Goal: Information Seeking & Learning: Learn about a topic

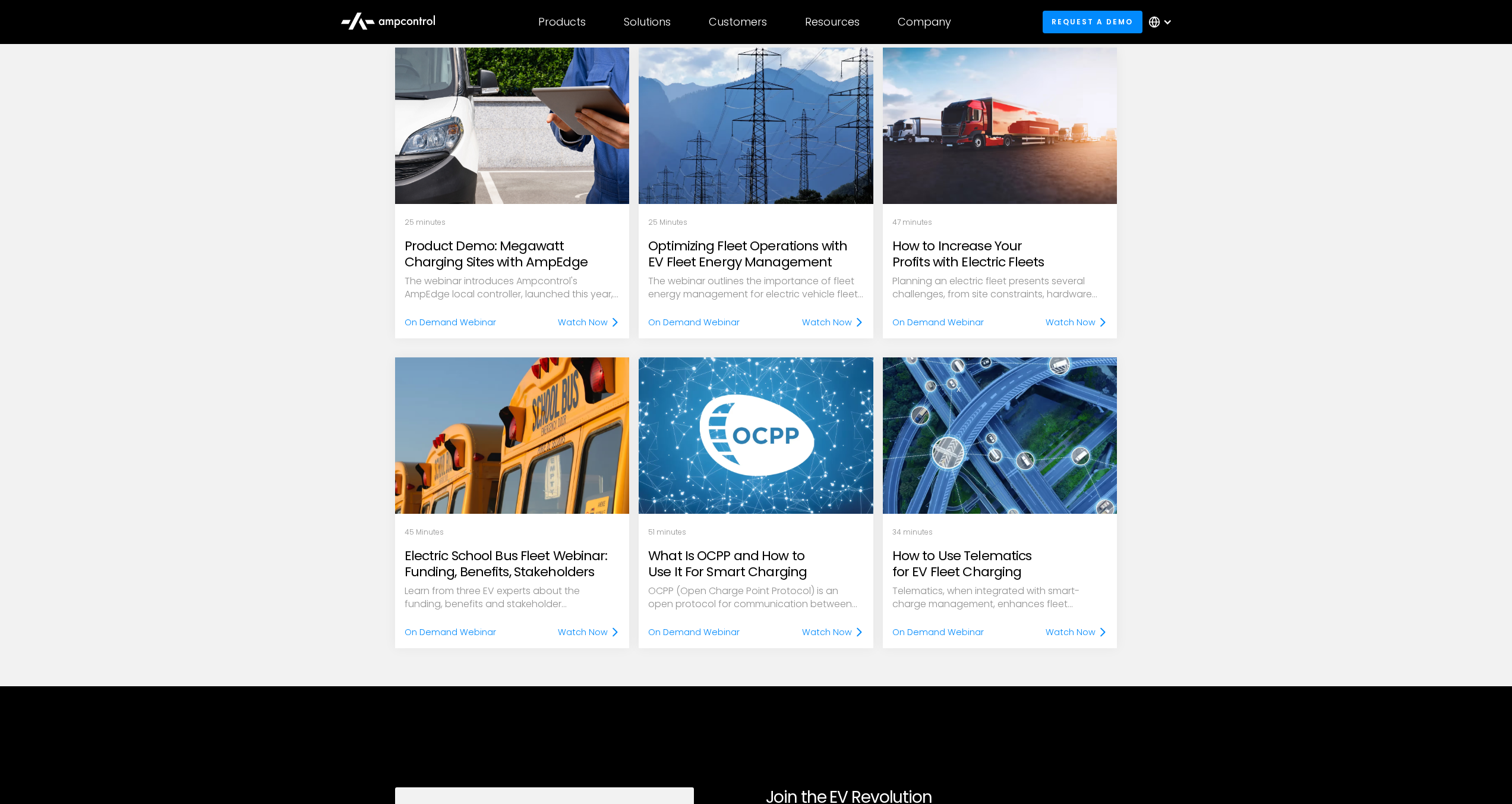
scroll to position [730, 0]
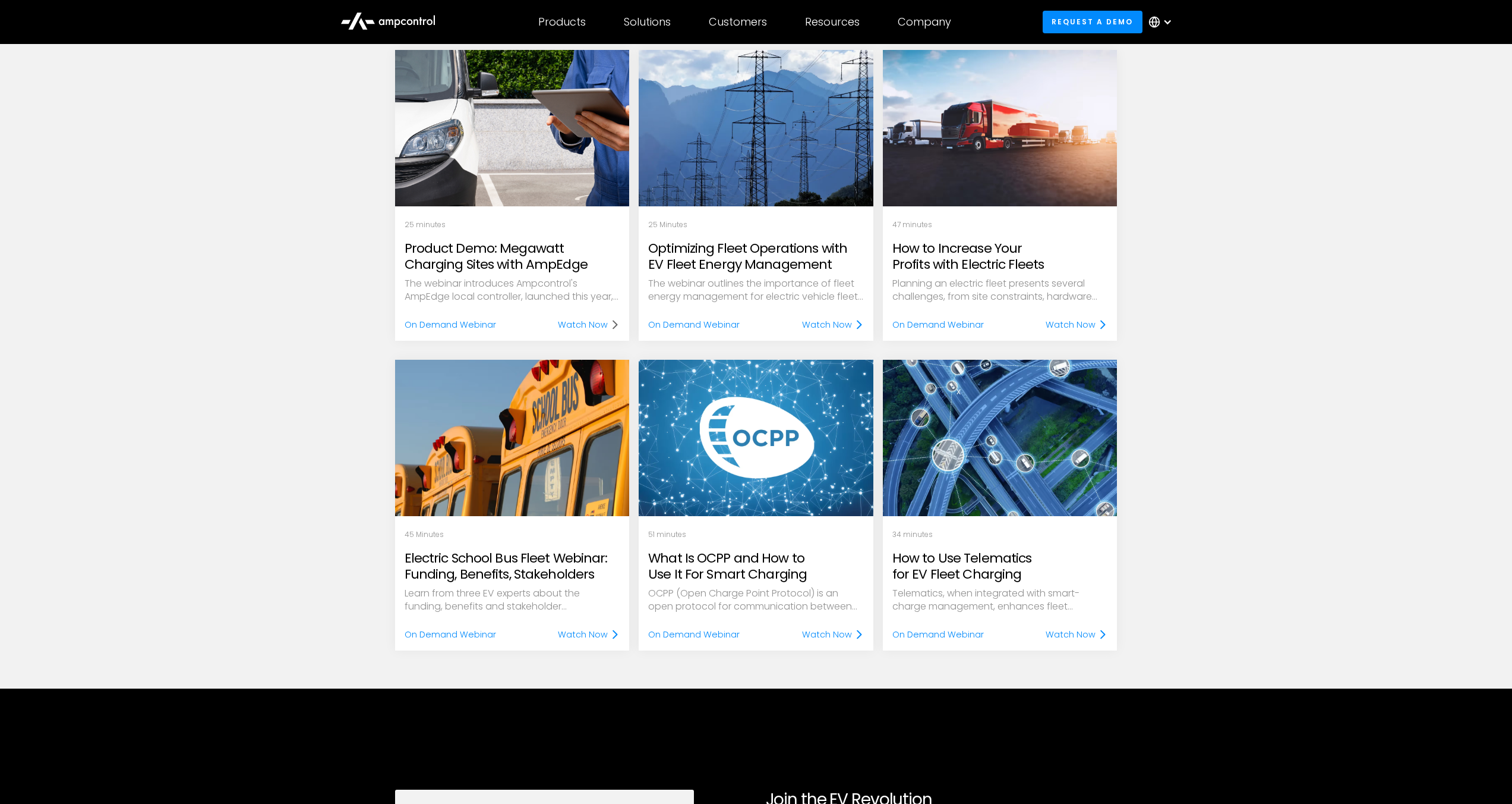
click at [576, 322] on div "Watch Now" at bounding box center [583, 324] width 50 height 13
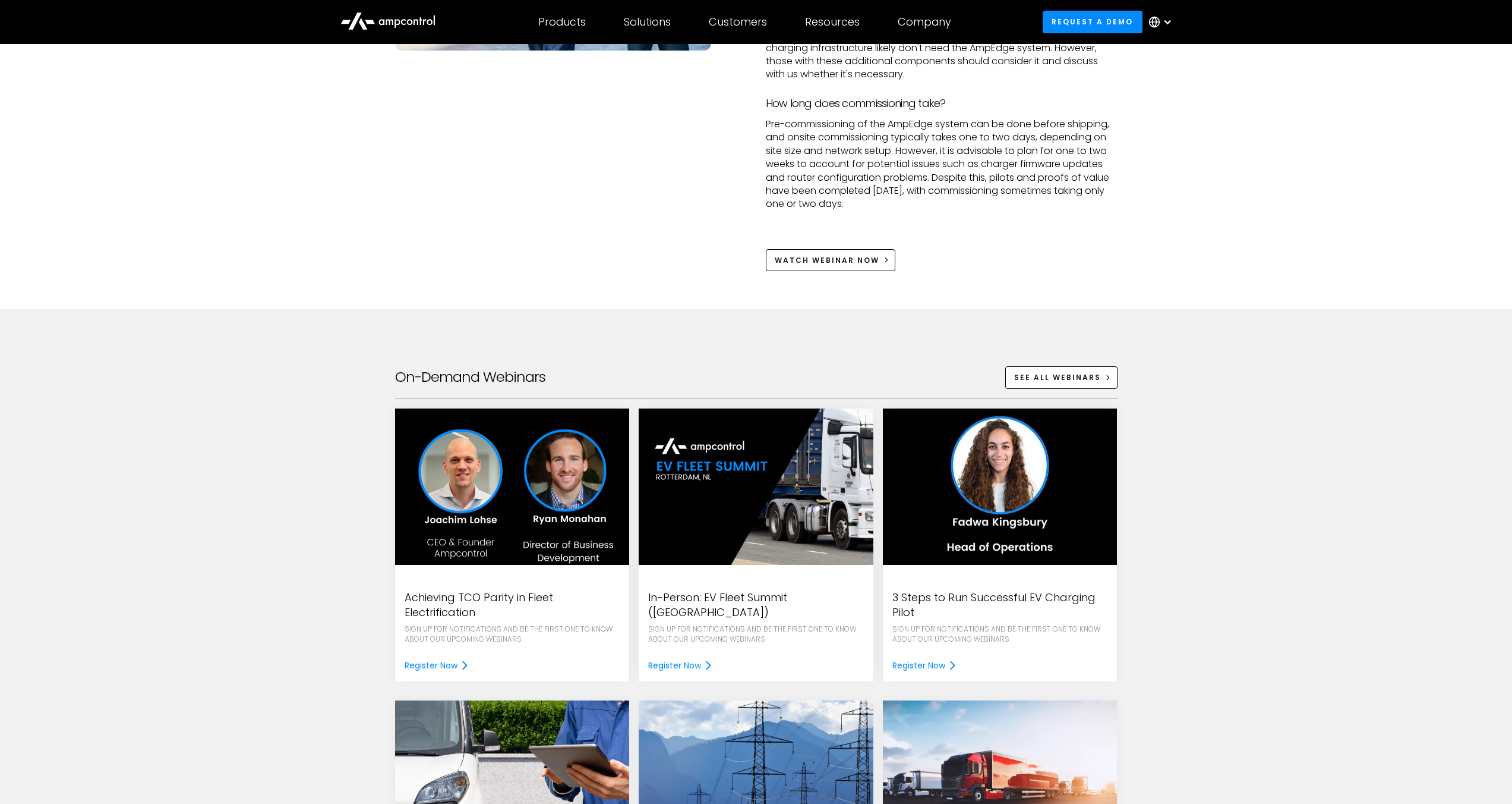
scroll to position [1471, 0]
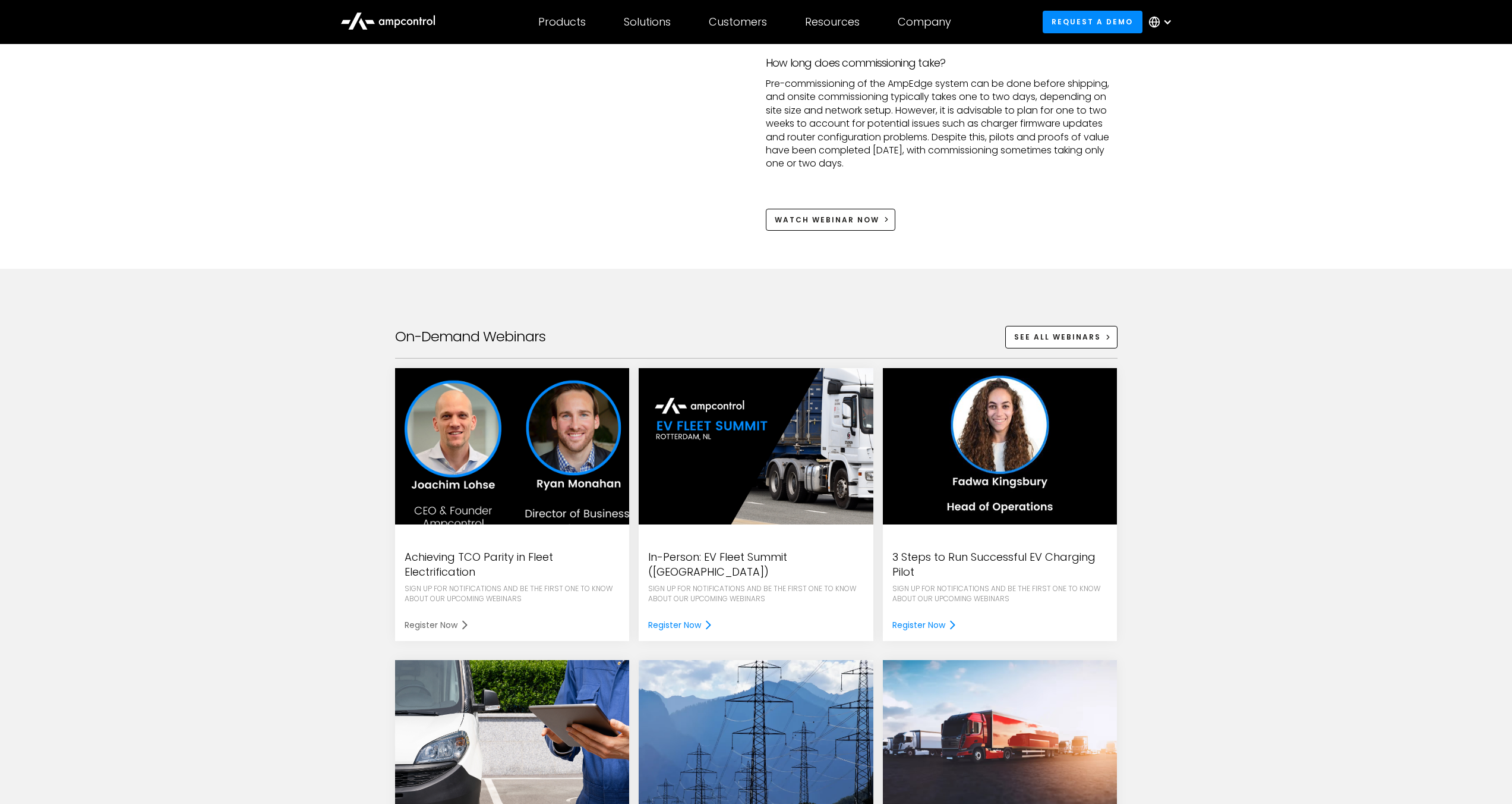
click at [456, 622] on div "Register Now" at bounding box center [431, 625] width 53 height 13
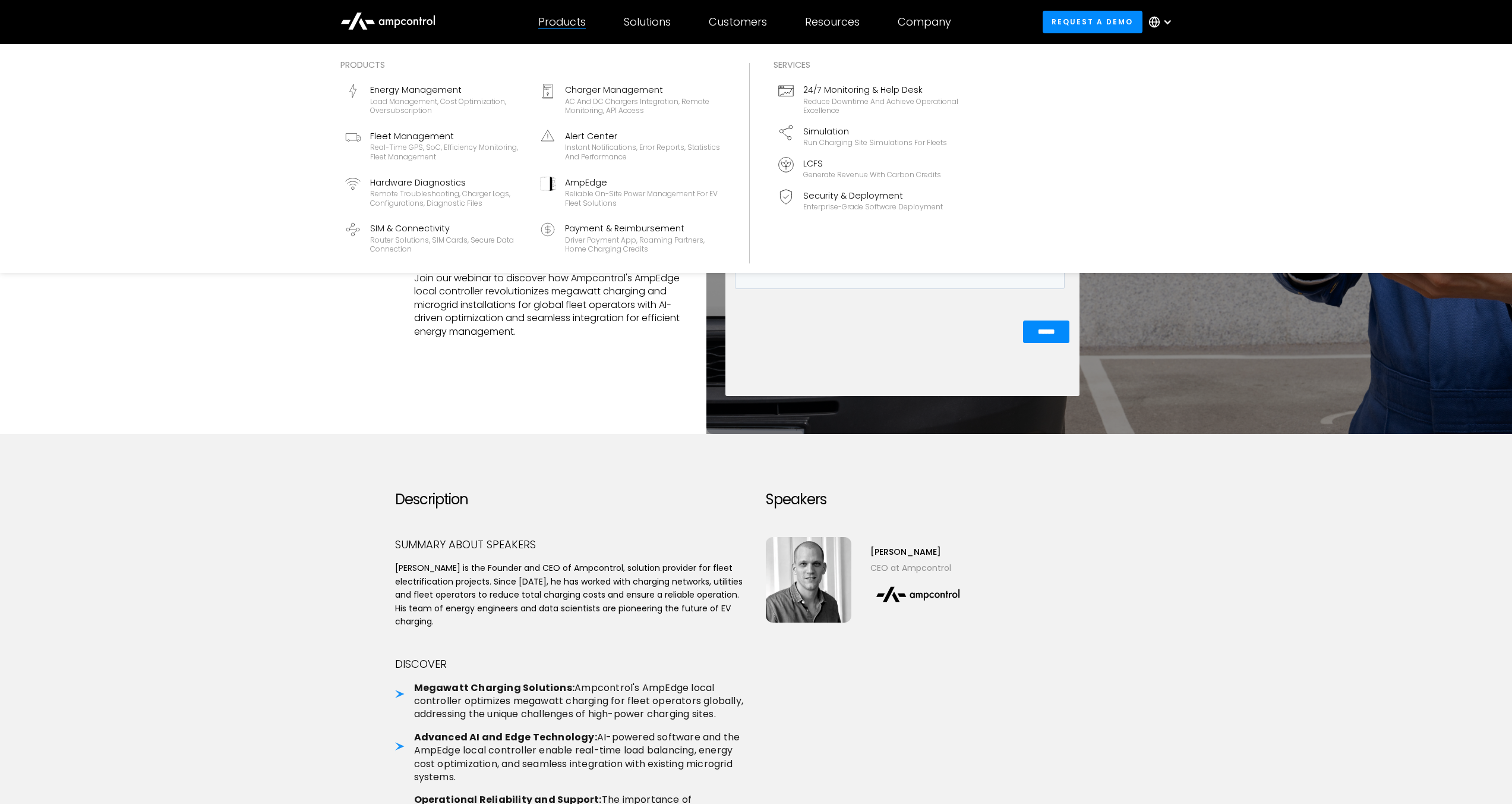
click at [580, 21] on div "Products" at bounding box center [562, 22] width 48 height 13
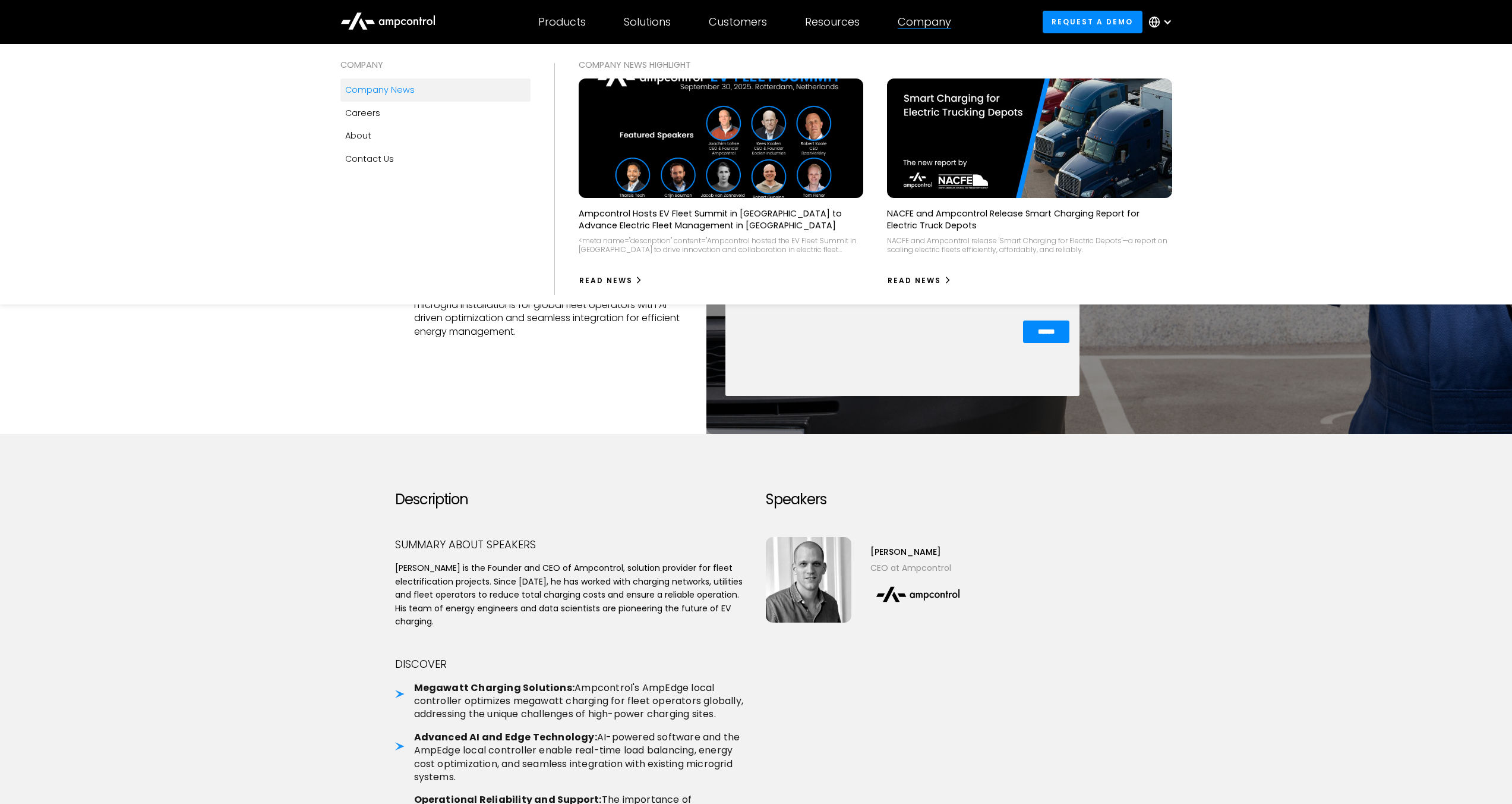
click at [394, 87] on div "Company news" at bounding box center [379, 90] width 70 height 13
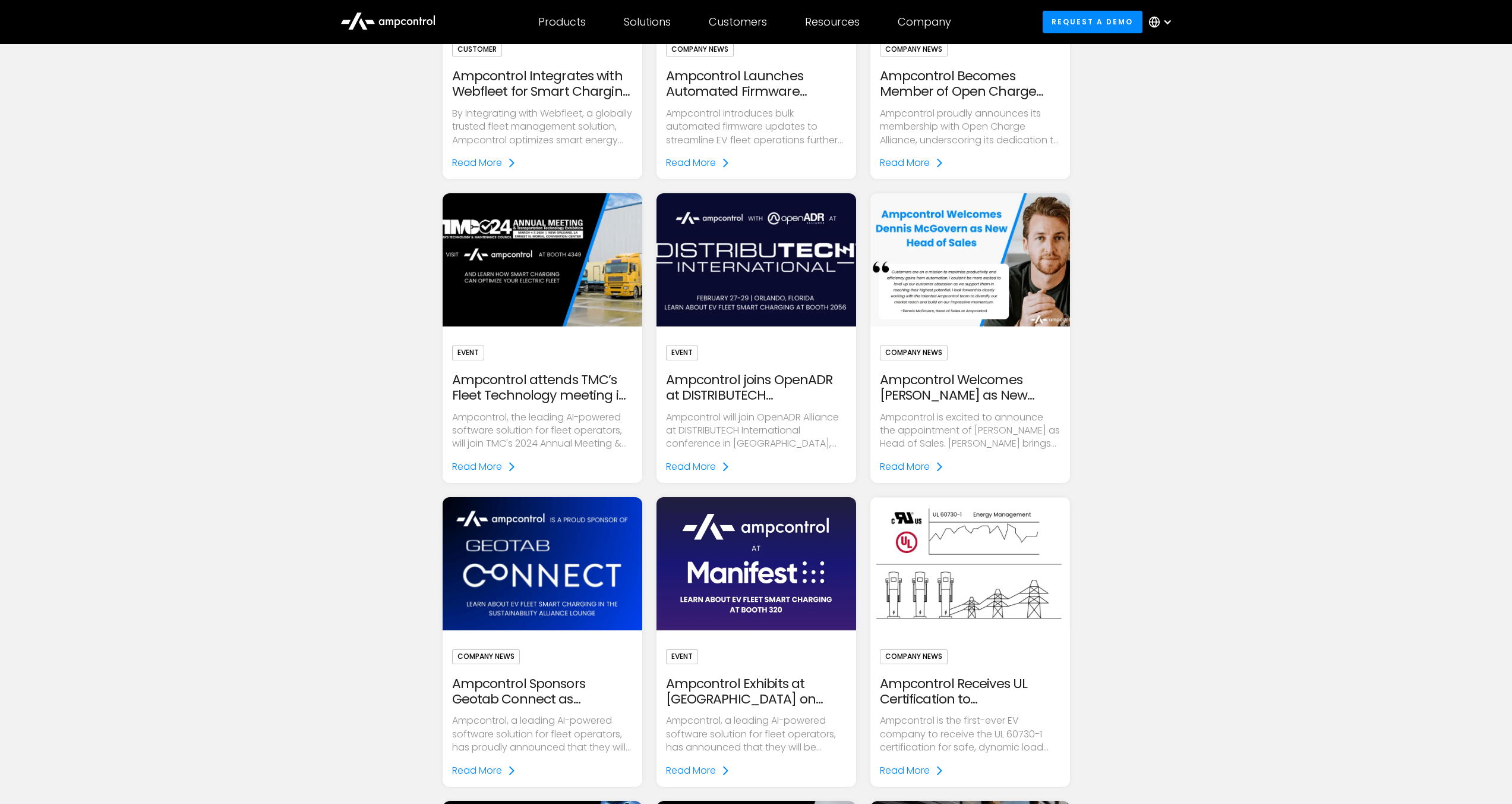
scroll to position [1841, 0]
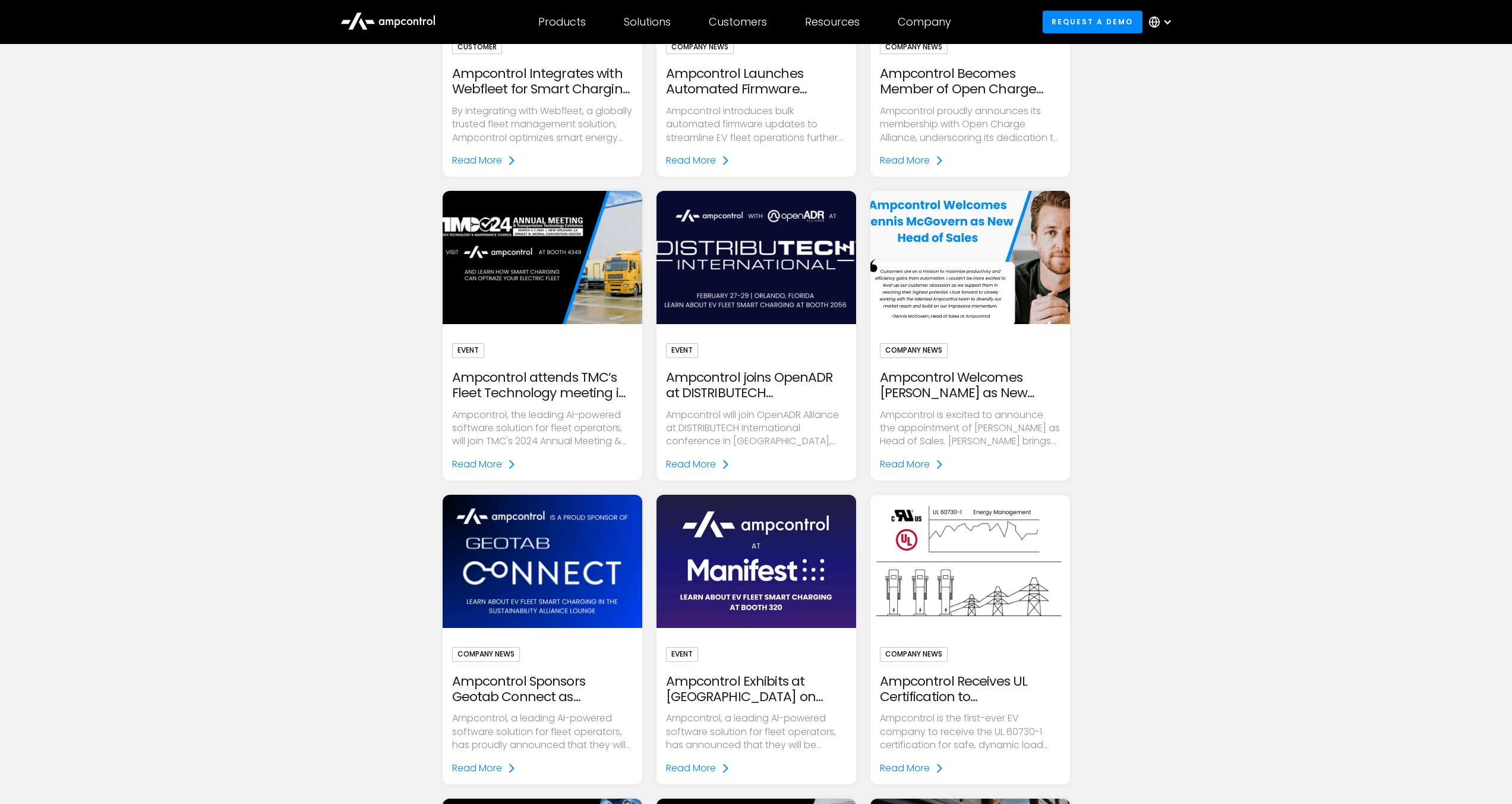
click at [977, 230] on img at bounding box center [970, 258] width 230 height 154
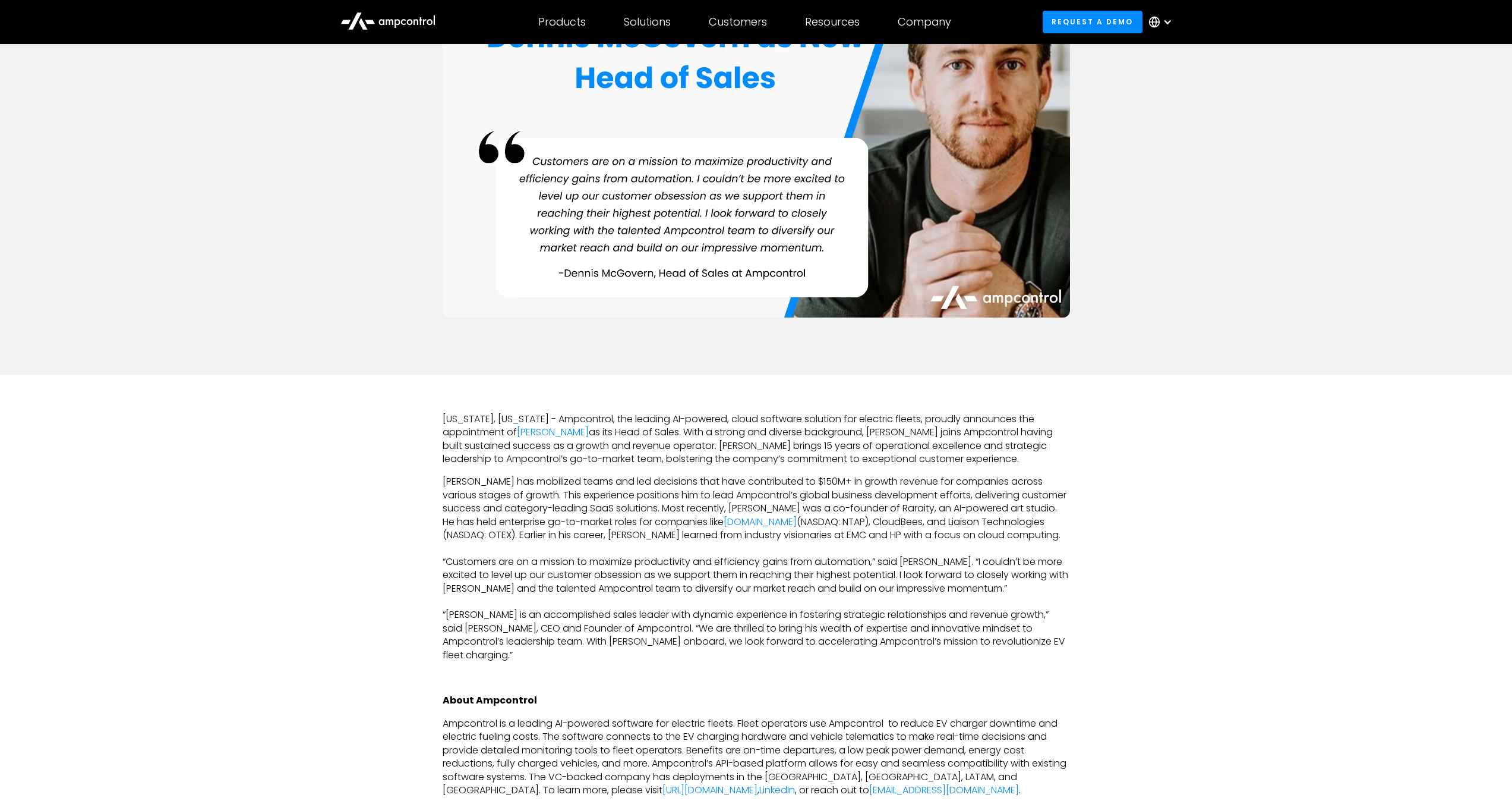
scroll to position [296, 0]
click at [572, 434] on link "Dennis McGovern" at bounding box center [553, 433] width 72 height 14
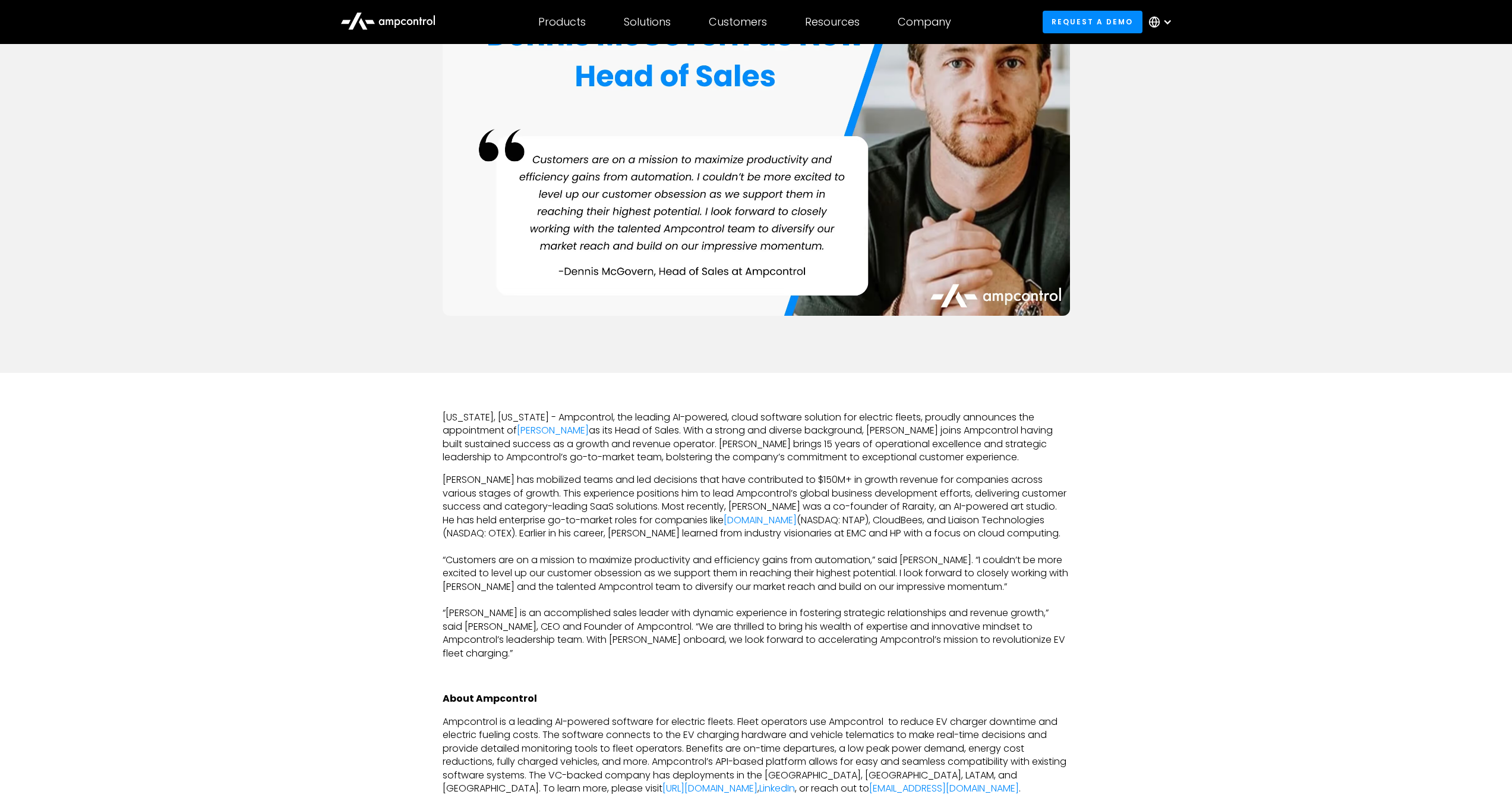
scroll to position [301, 0]
click at [724, 517] on link "Spot.io" at bounding box center [760, 518] width 73 height 14
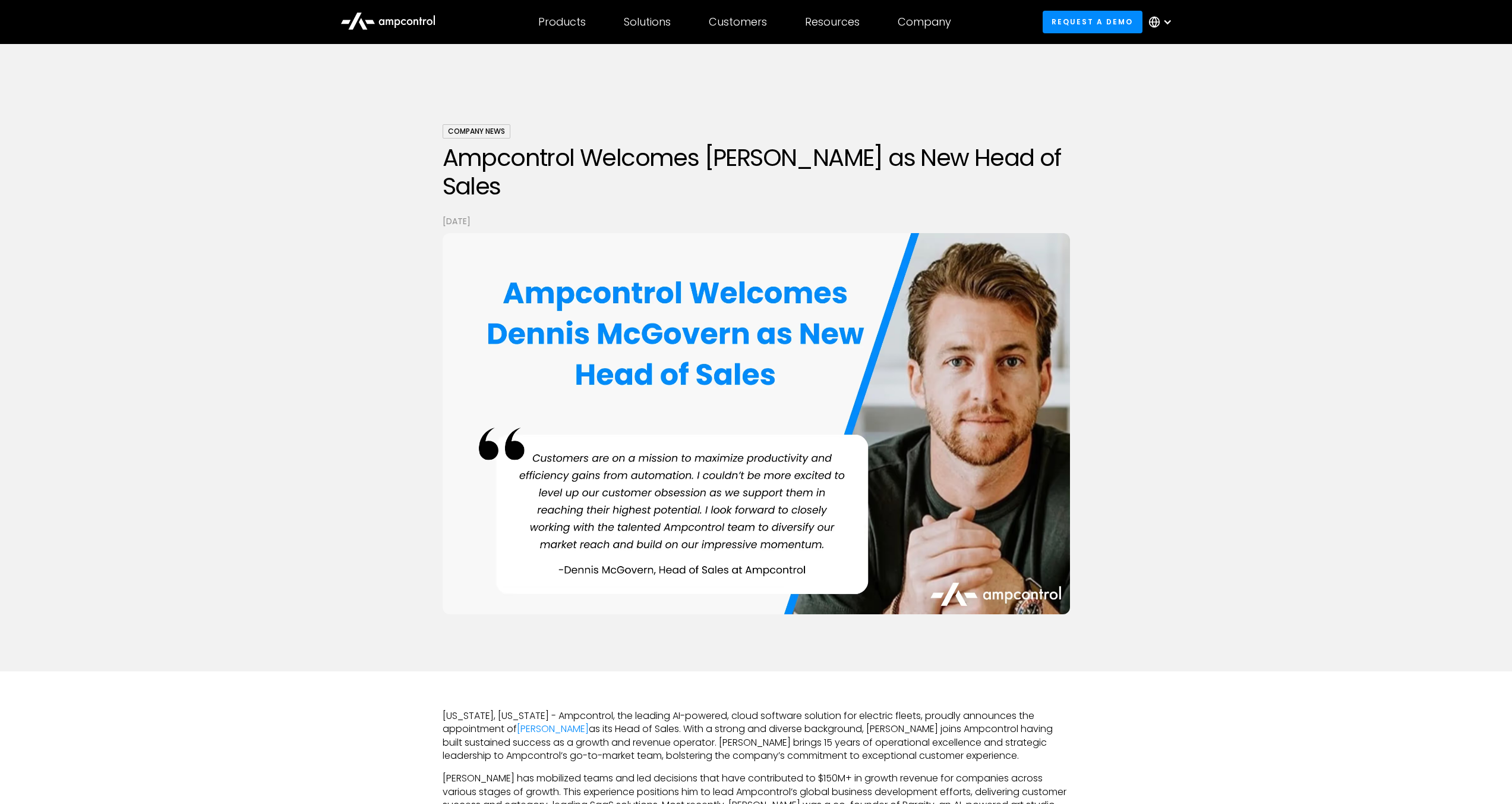
scroll to position [0, 0]
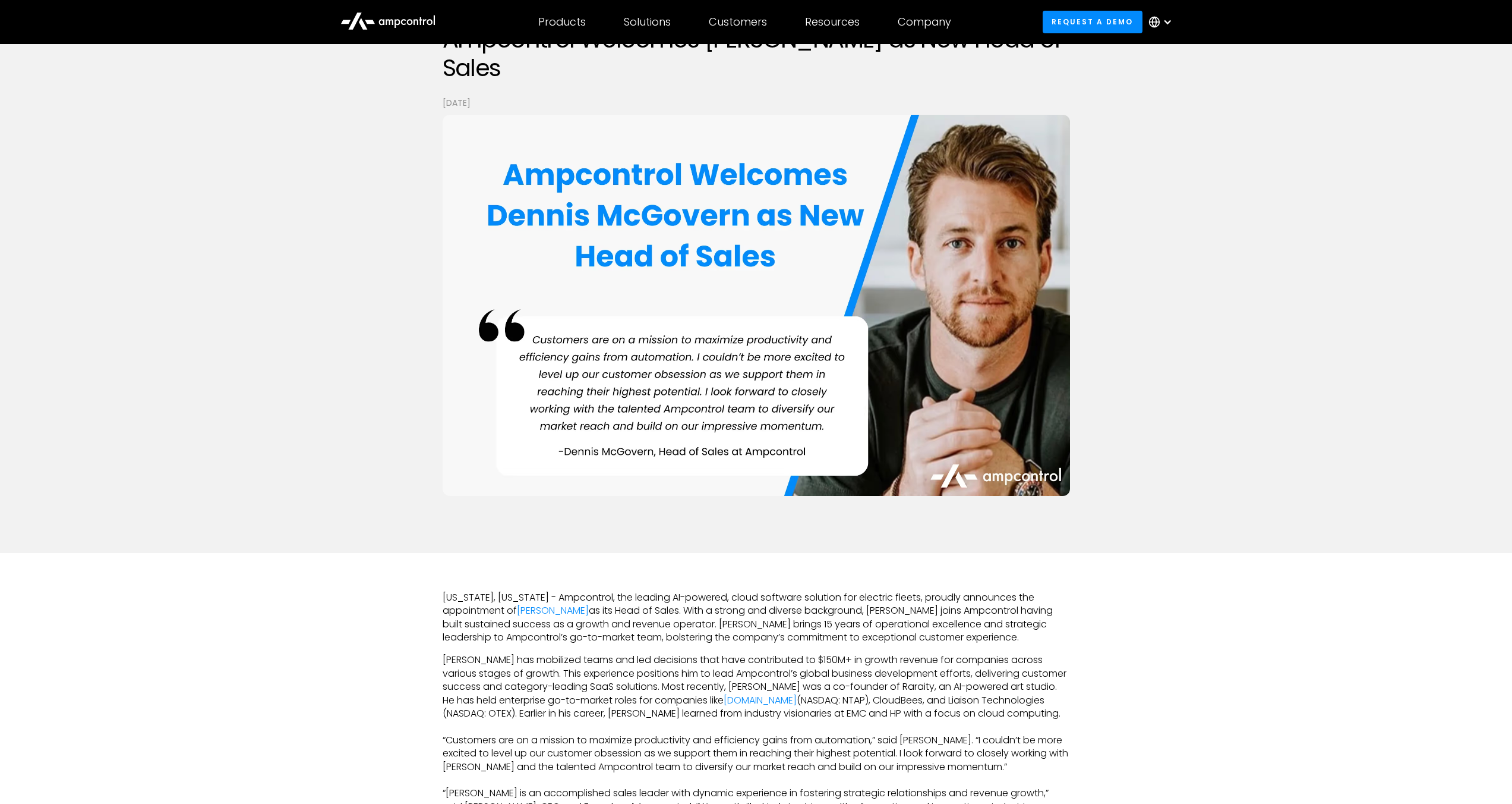
scroll to position [68, 0]
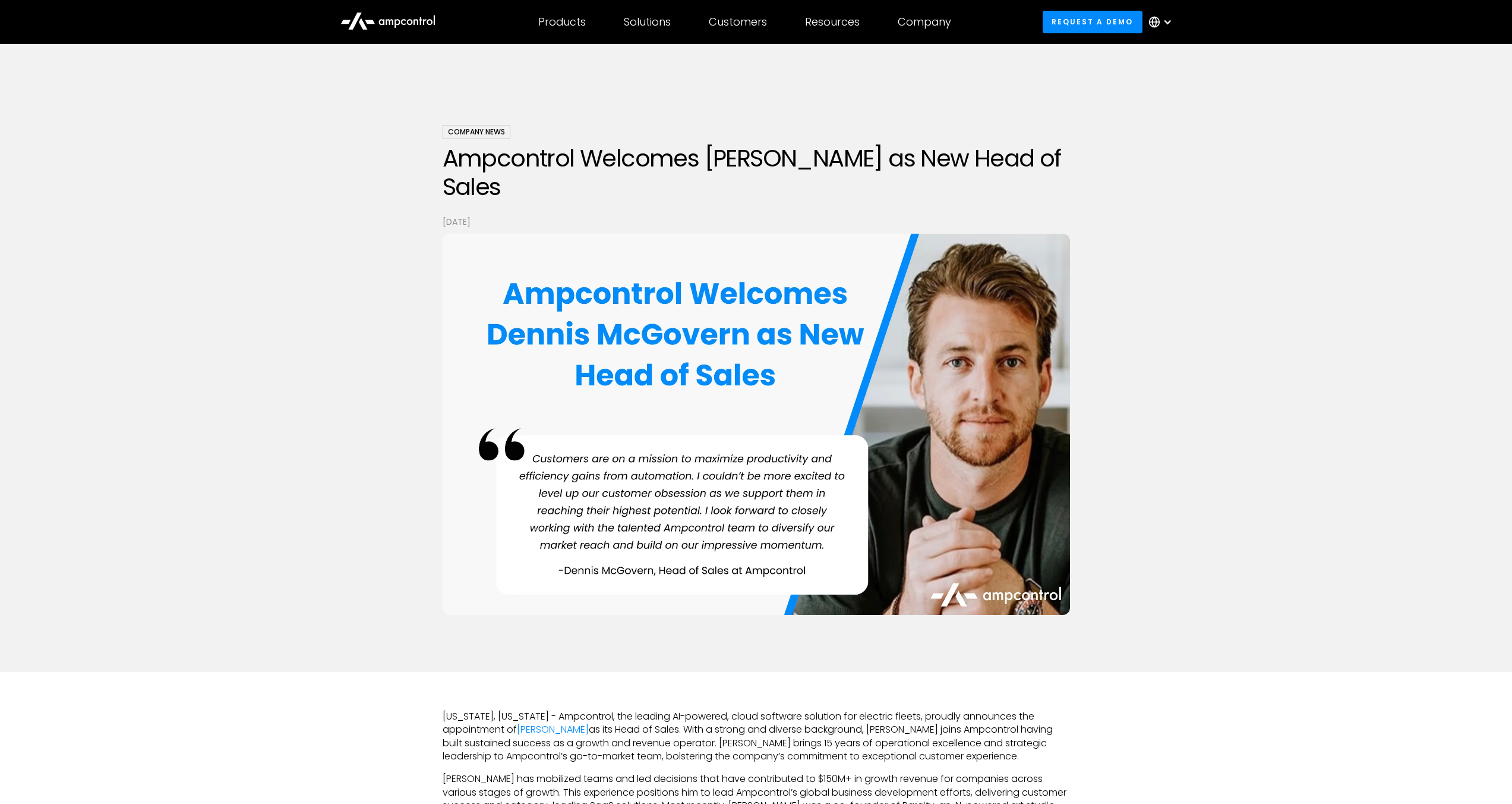
scroll to position [68, 0]
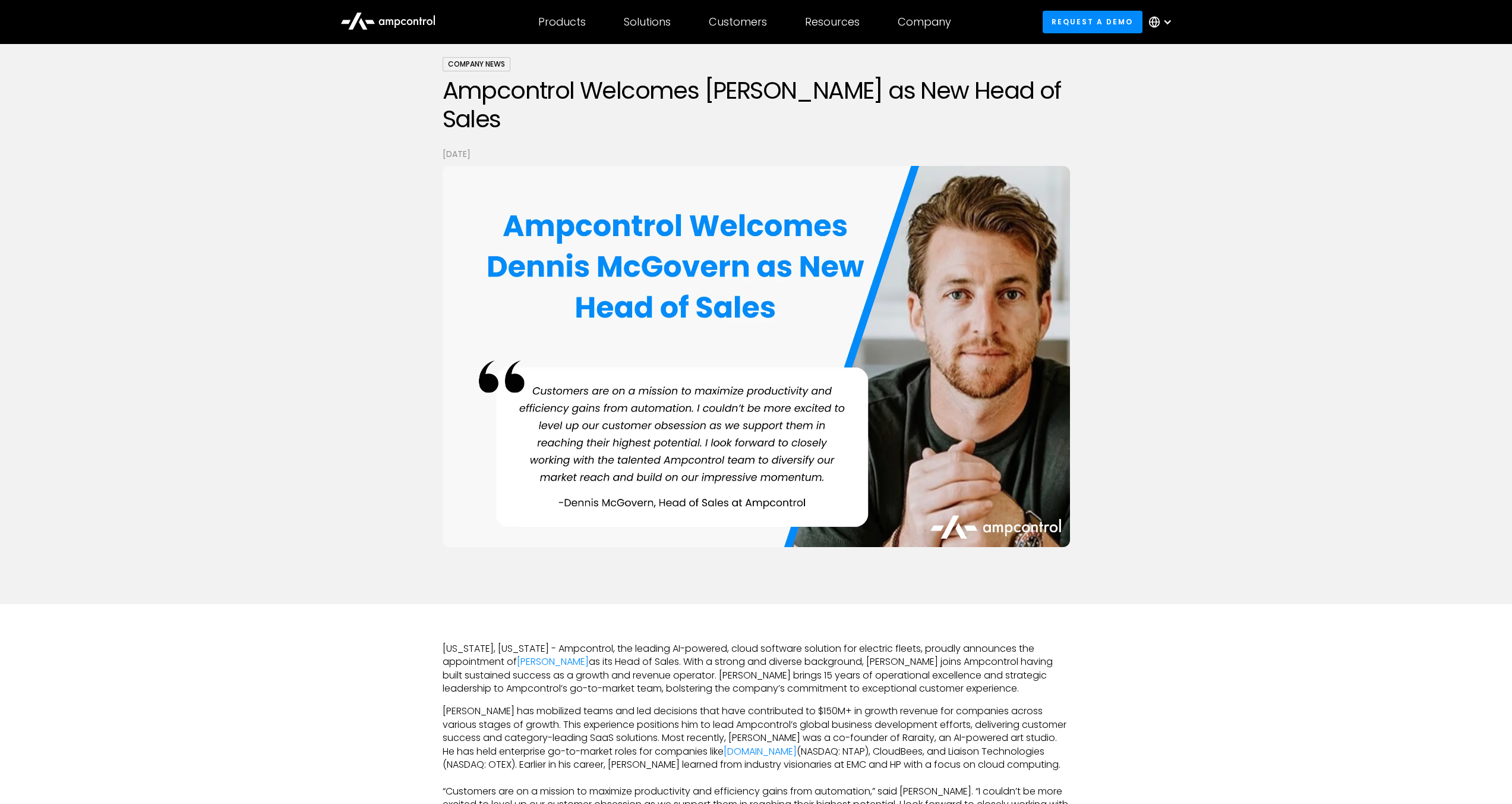
click at [418, 28] on icon at bounding box center [388, 20] width 95 height 29
click at [419, 15] on icon at bounding box center [388, 20] width 95 height 29
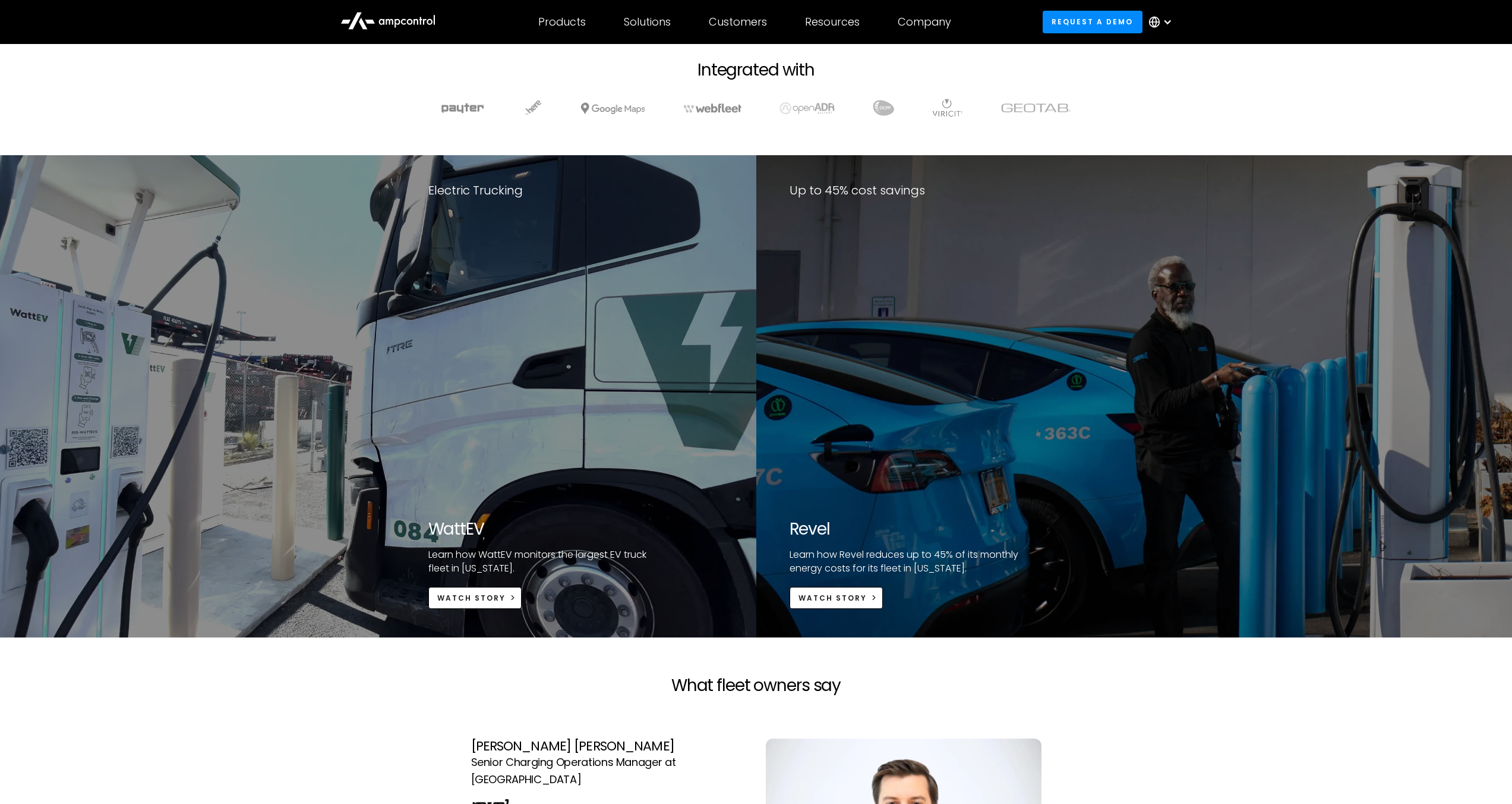
scroll to position [1457, 0]
